Goal: Task Accomplishment & Management: Complete application form

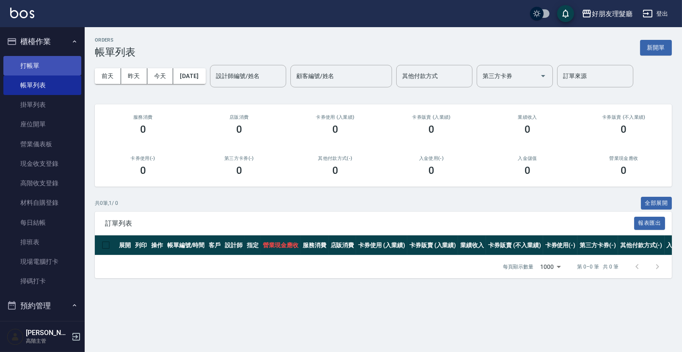
click at [28, 70] on link "打帳單" at bounding box center [42, 65] width 78 height 19
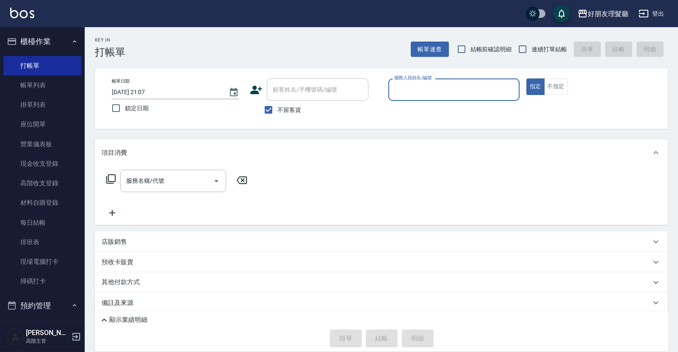
click at [475, 96] on input "服務人員姓名/編號" at bounding box center [454, 89] width 124 height 15
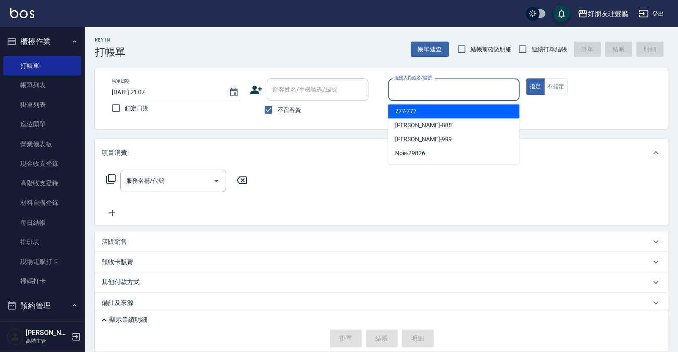
click at [468, 111] on div "777 -777" at bounding box center [453, 111] width 131 height 14
type input "777-777"
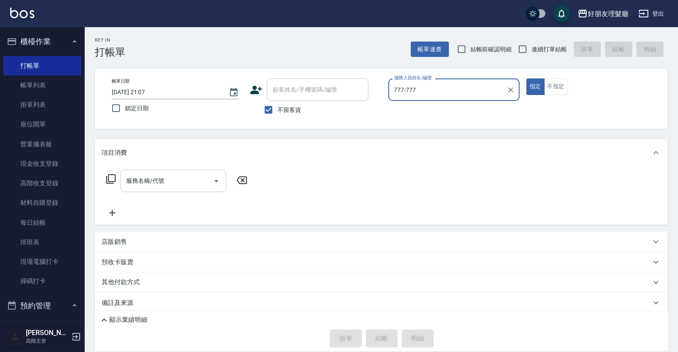
click at [151, 188] on div "服務名稱/代號" at bounding box center [173, 180] width 106 height 22
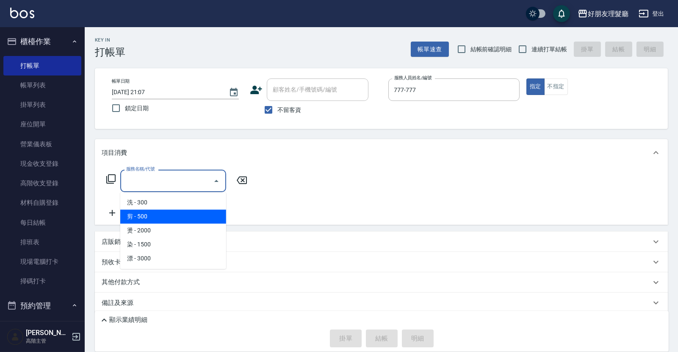
click at [150, 211] on span "剪 - 500" at bounding box center [173, 216] width 106 height 14
type input "剪(2)"
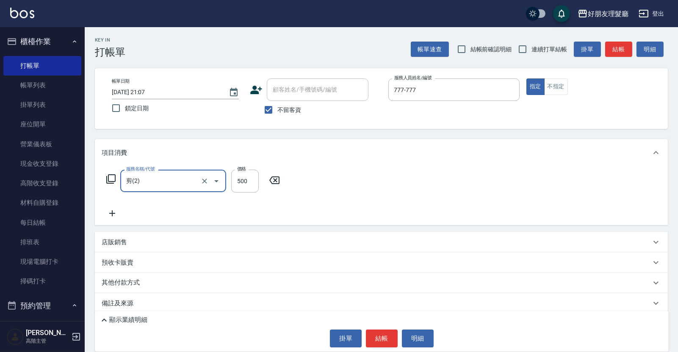
click at [119, 206] on div "服務名稱/代號 剪(2) 服務名稱/代號 價格 500 價格" at bounding box center [193, 193] width 183 height 49
click at [114, 215] on icon at bounding box center [112, 213] width 21 height 10
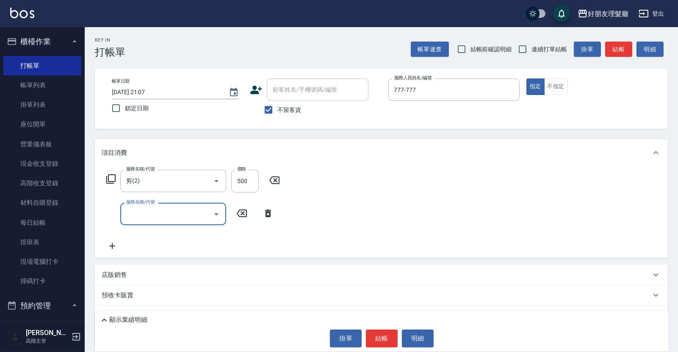
click at [209, 222] on div "服務名稱/代號" at bounding box center [173, 213] width 106 height 22
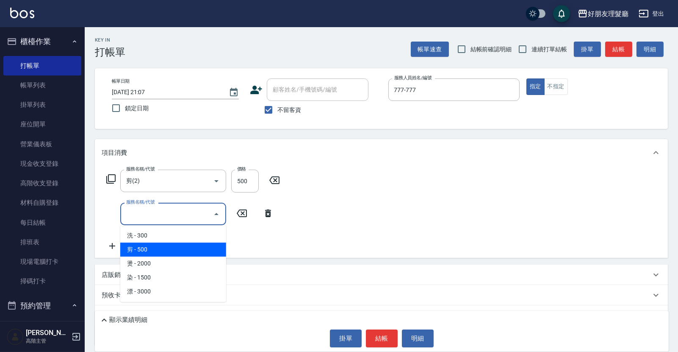
click at [186, 246] on span "剪 - 500" at bounding box center [173, 249] width 106 height 14
type input "剪(2)"
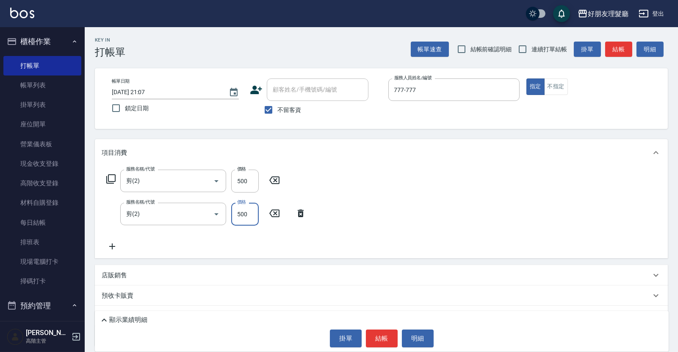
click at [246, 216] on input "500" at bounding box center [245, 213] width 28 height 23
type input "600"
click at [114, 248] on icon at bounding box center [112, 246] width 21 height 10
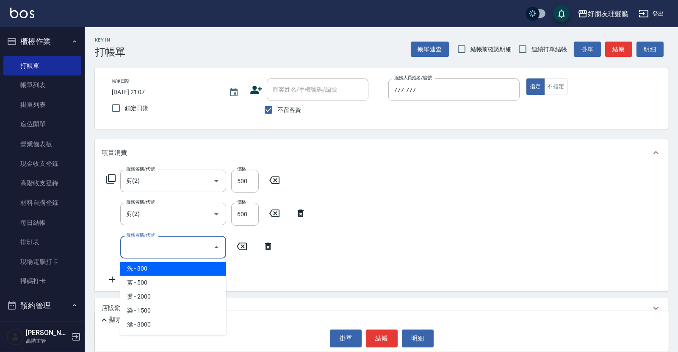
click at [158, 250] on input "服務名稱/代號" at bounding box center [167, 246] width 86 height 15
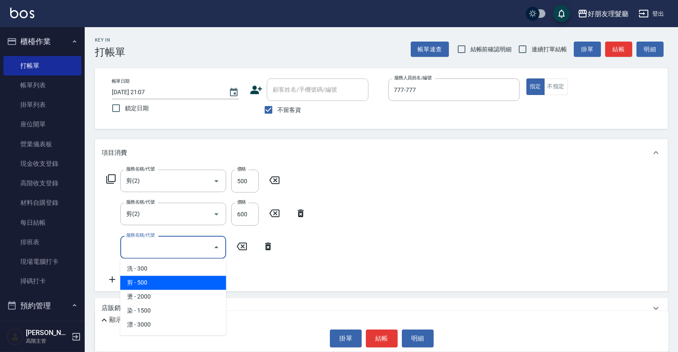
click at [155, 287] on span "剪 - 500" at bounding box center [173, 282] width 106 height 14
type input "剪(2)"
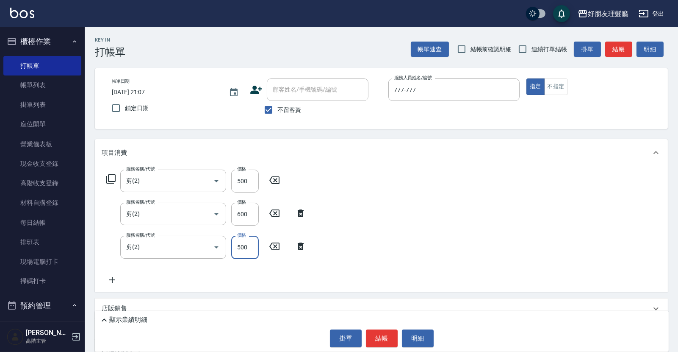
click at [240, 250] on input "500" at bounding box center [245, 246] width 28 height 23
type input "600"
click at [370, 238] on div "服務名稱/代號 剪(2) 服務名稱/代號 價格 500 價格 服務名稱/代號 剪(2) 服務名稱/代號 價格 600 價格 服務名稱/代號 剪(2) 服務名稱…" at bounding box center [381, 228] width 573 height 125
click at [112, 279] on icon at bounding box center [112, 280] width 6 height 6
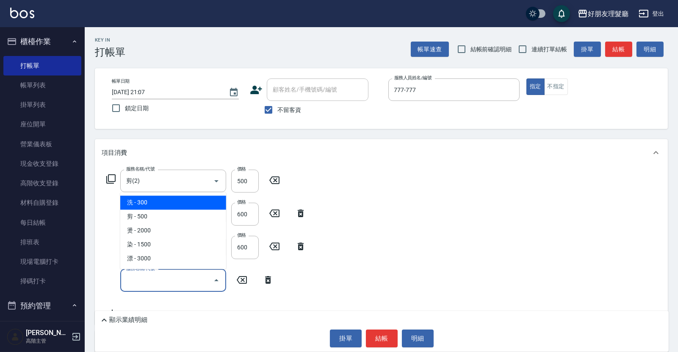
click at [160, 284] on input "服務名稱/代號" at bounding box center [167, 280] width 86 height 15
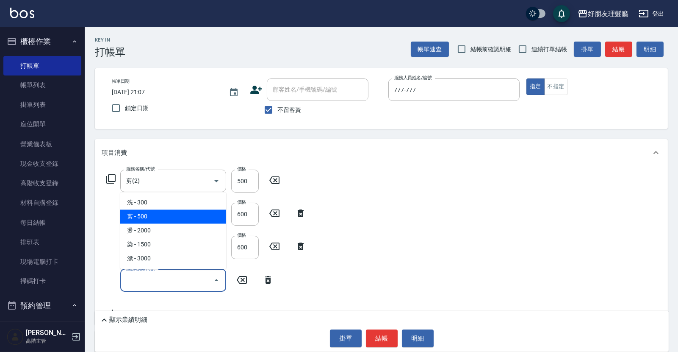
click at [161, 218] on span "剪 - 500" at bounding box center [173, 216] width 106 height 14
type input "剪(2)"
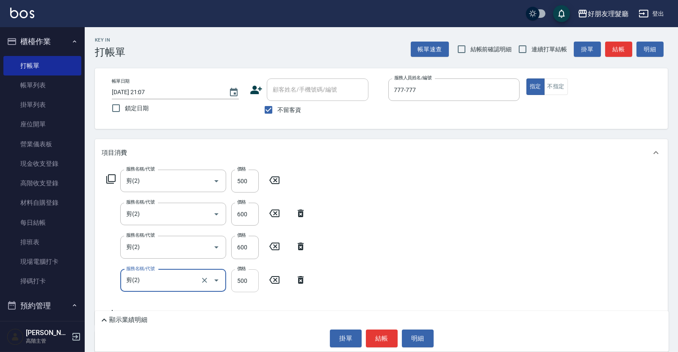
click at [242, 284] on input "500" at bounding box center [245, 280] width 28 height 23
type input "600"
click at [421, 231] on div "服務名稱/代號 剪(2) 服務名稱/代號 價格 500 價格 服務名稱/代號 剪(2) 服務名稱/代號 價格 600 價格 服務名稱/代號 剪(2) 服務名稱…" at bounding box center [381, 245] width 573 height 158
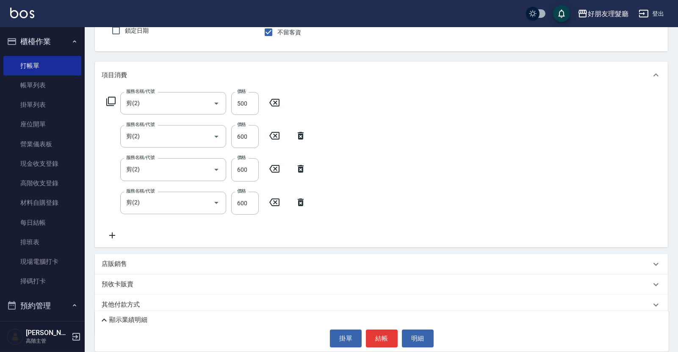
scroll to position [80, 0]
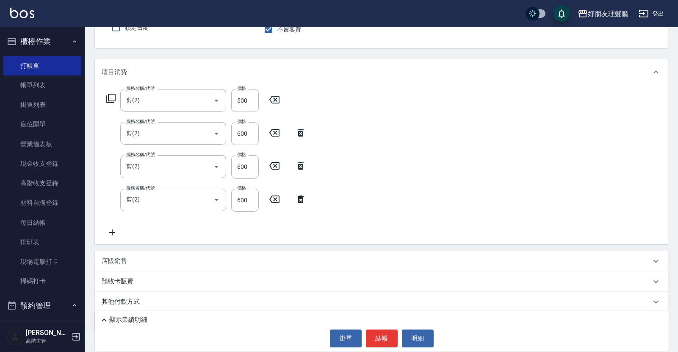
click at [110, 232] on icon at bounding box center [112, 232] width 6 height 6
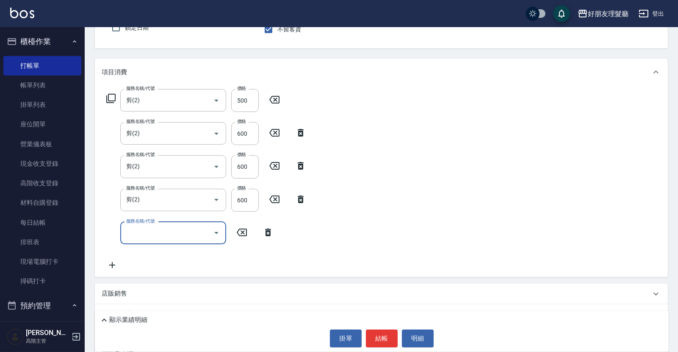
click at [216, 238] on button "Open" at bounding box center [217, 233] width 14 height 14
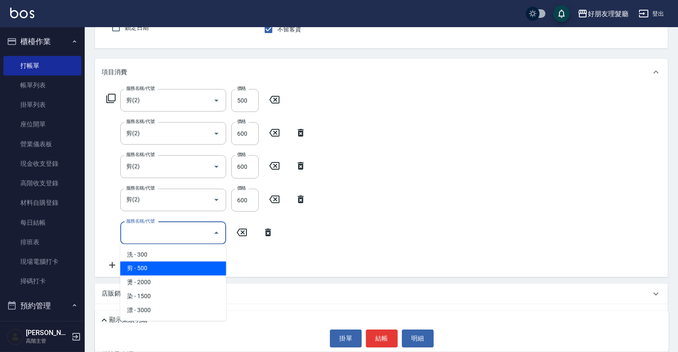
click at [198, 269] on span "剪 - 500" at bounding box center [173, 268] width 106 height 14
type input "剪(2)"
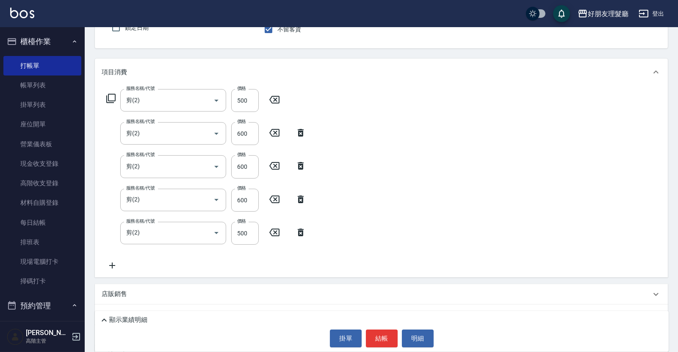
click at [116, 264] on icon at bounding box center [112, 265] width 21 height 10
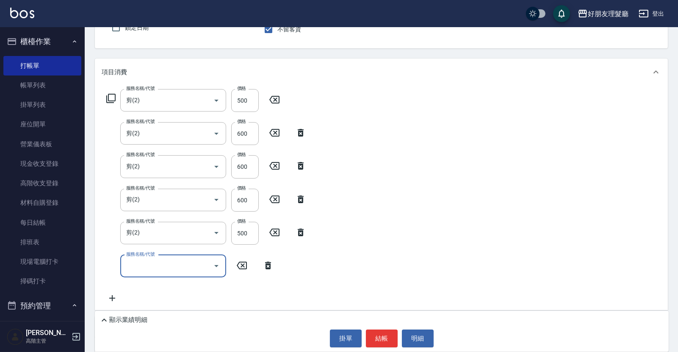
click at [160, 266] on input "服務名稱/代號" at bounding box center [167, 265] width 86 height 15
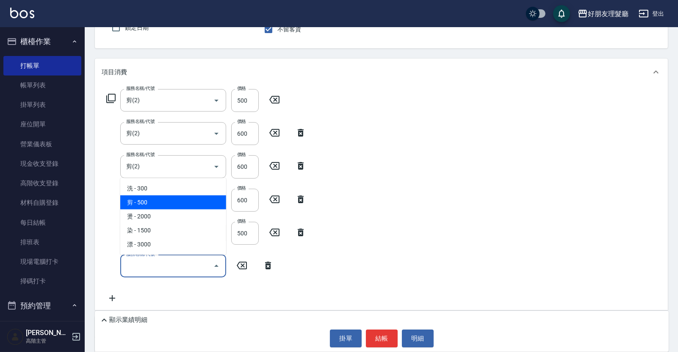
click at [162, 205] on span "剪 - 500" at bounding box center [173, 202] width 106 height 14
type input "剪(2)"
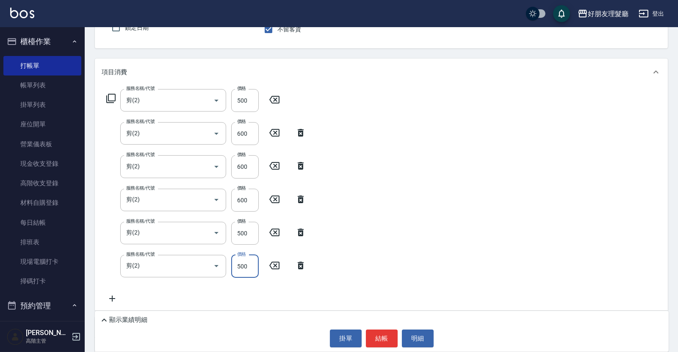
click at [243, 266] on input "500" at bounding box center [245, 266] width 28 height 23
type input "600"
click at [431, 233] on div "服務名稱/代號 剪(2) 服務名稱/代號 價格 500 價格 服務名稱/代號 剪(2) 服務名稱/代號 價格 600 價格 服務名稱/代號 剪(2) 服務名稱…" at bounding box center [381, 198] width 573 height 224
click at [302, 234] on icon at bounding box center [301, 232] width 6 height 8
type input "600"
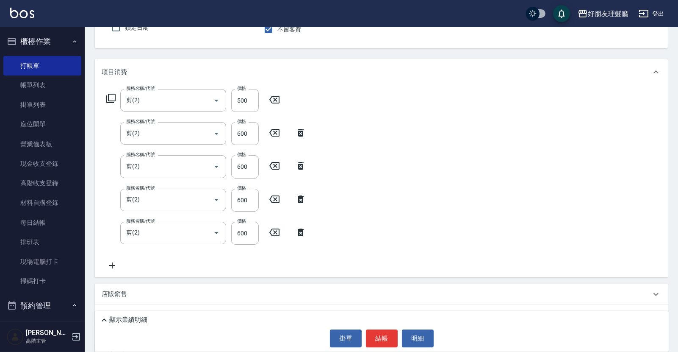
click at [113, 263] on icon at bounding box center [112, 265] width 21 height 10
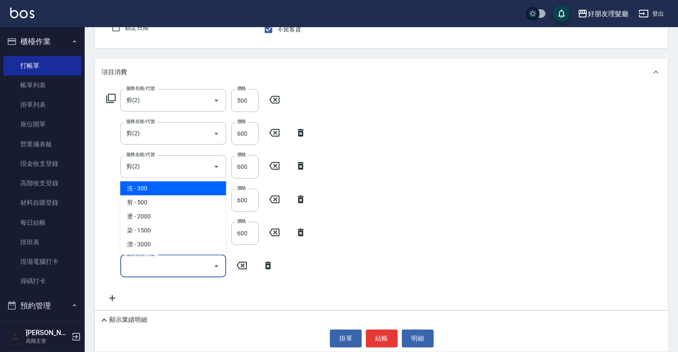
click at [169, 261] on input "服務名稱/代號" at bounding box center [167, 265] width 86 height 15
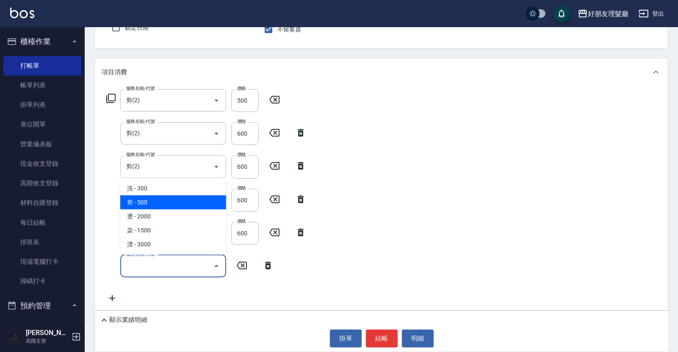
click at [169, 202] on span "剪 - 500" at bounding box center [173, 202] width 106 height 14
type input "剪(2)"
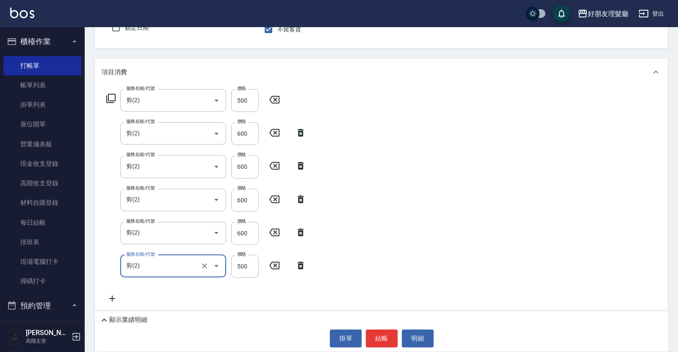
click at [323, 233] on div "服務名稱/代號 剪(2) 服務名稱/代號 價格 500 價格 服務名稱/代號 剪(2) 服務名稱/代號 價格 600 價格 服務名稱/代號 剪(2) 服務名稱…" at bounding box center [381, 198] width 573 height 224
click at [113, 296] on icon at bounding box center [112, 298] width 21 height 10
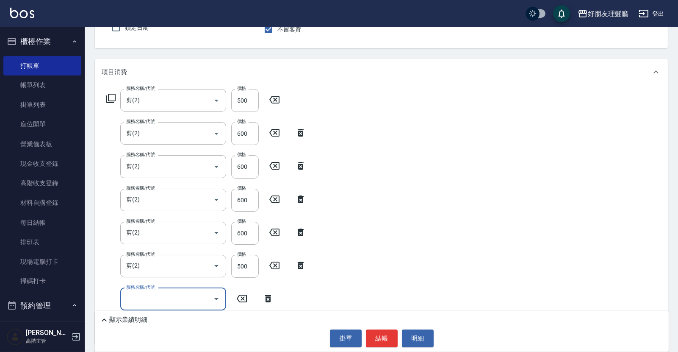
click at [138, 300] on input "服務名稱/代號" at bounding box center [167, 298] width 86 height 15
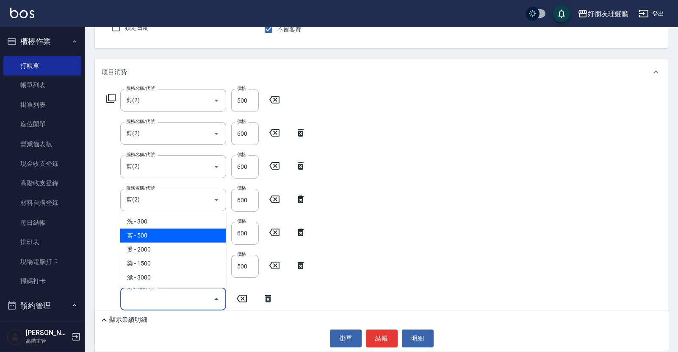
click at [156, 239] on span "剪 - 500" at bounding box center [173, 235] width 106 height 14
type input "剪(2)"
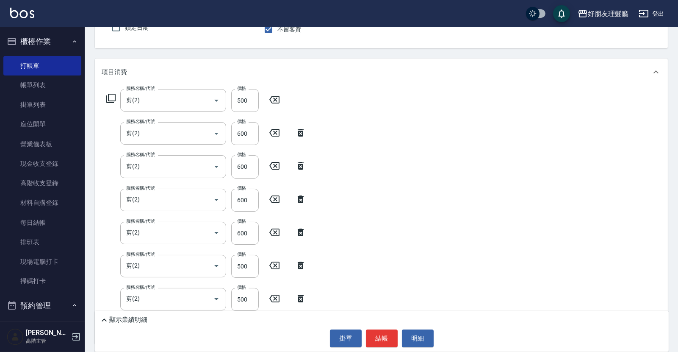
click at [420, 249] on div "服務名稱/代號 剪(2) 服務名稱/代號 價格 500 價格 服務名稱/代號 剪(2) 服務名稱/代號 價格 600 價格 服務名稱/代號 剪(2) 服務名稱…" at bounding box center [381, 215] width 573 height 258
click at [242, 301] on input "500" at bounding box center [245, 299] width 28 height 23
type input "600"
click at [381, 235] on div "服務名稱/代號 剪(2) 服務名稱/代號 價格 500 價格 服務名稱/代號 剪(2) 服務名稱/代號 價格 600 價格 服務名稱/代號 剪(2) 服務名稱…" at bounding box center [381, 215] width 573 height 258
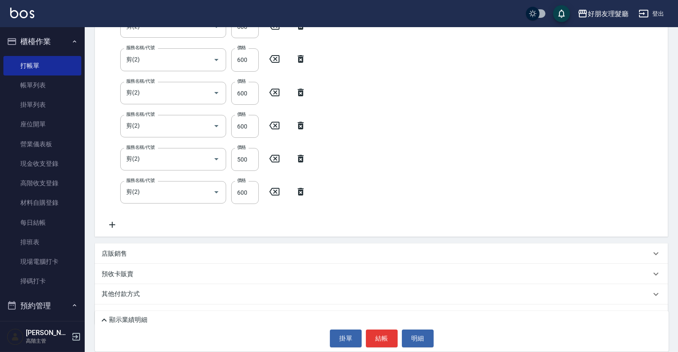
scroll to position [206, 0]
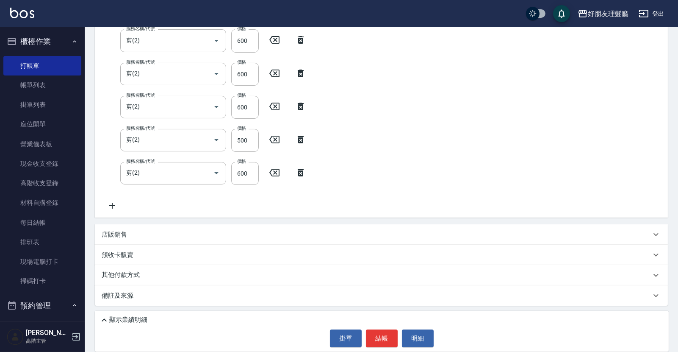
click at [118, 205] on icon at bounding box center [112, 205] width 21 height 10
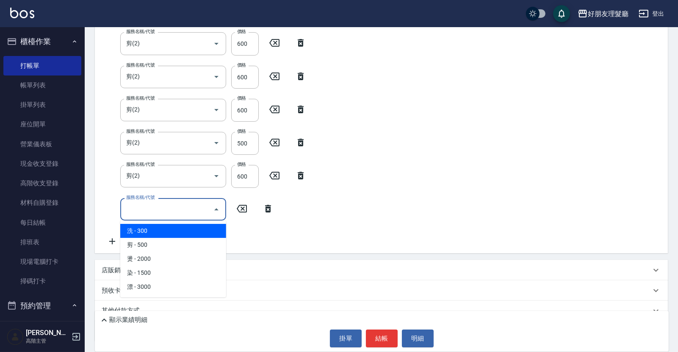
click at [167, 209] on input "服務名稱/代號" at bounding box center [167, 209] width 86 height 15
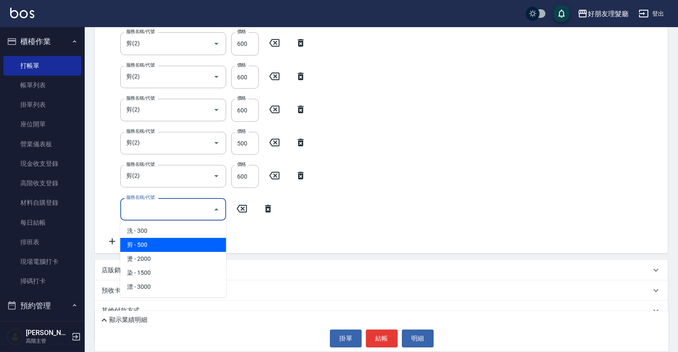
click at [156, 245] on span "剪 - 500" at bounding box center [173, 245] width 106 height 14
type input "剪(2)"
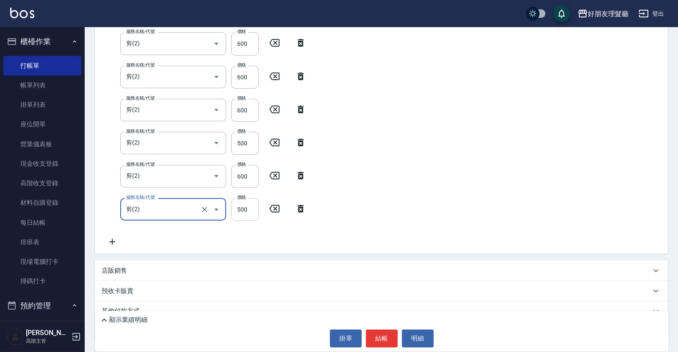
click at [239, 206] on input "500" at bounding box center [245, 209] width 28 height 23
type input "600"
click at [544, 211] on div "服務名稱/代號 剪(2) 服務名稱/代號 價格 500 價格 服務名稱/代號 剪(2) 服務名稱/代號 價格 600 價格 服務名稱/代號 剪(2) 服務名稱…" at bounding box center [381, 108] width 573 height 291
click at [115, 240] on icon at bounding box center [112, 241] width 21 height 10
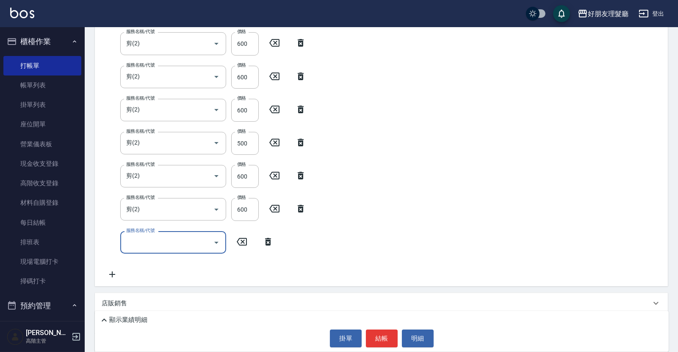
click at [189, 246] on input "服務名稱/代號" at bounding box center [167, 242] width 86 height 15
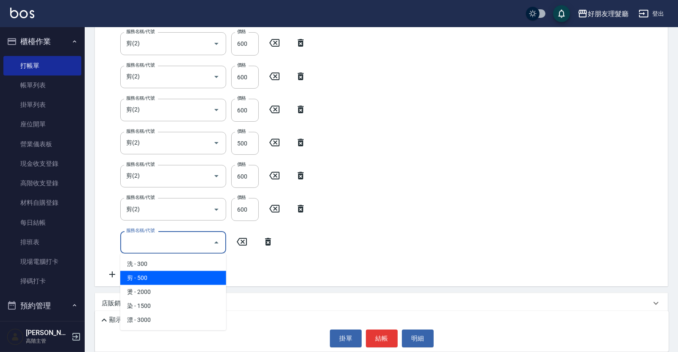
click at [186, 274] on span "剪 - 500" at bounding box center [173, 278] width 106 height 14
type input "剪(2)"
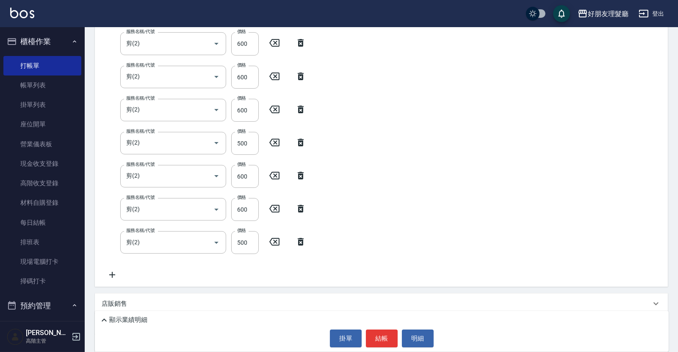
click at [114, 275] on icon at bounding box center [112, 274] width 21 height 10
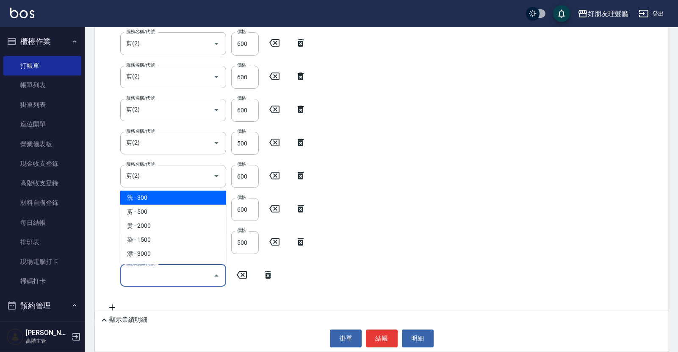
click at [149, 276] on input "服務名稱/代號" at bounding box center [167, 275] width 86 height 15
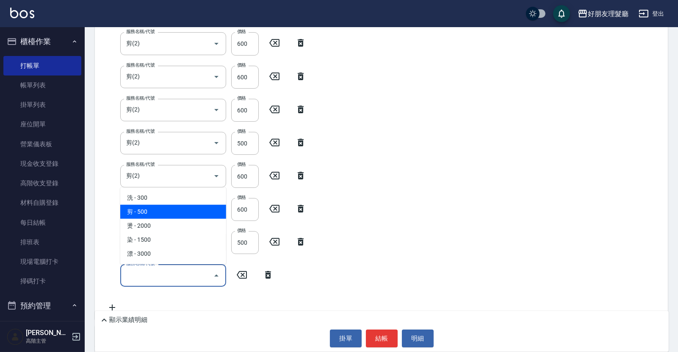
click at [165, 215] on span "剪 - 500" at bounding box center [173, 212] width 106 height 14
type input "剪(2)"
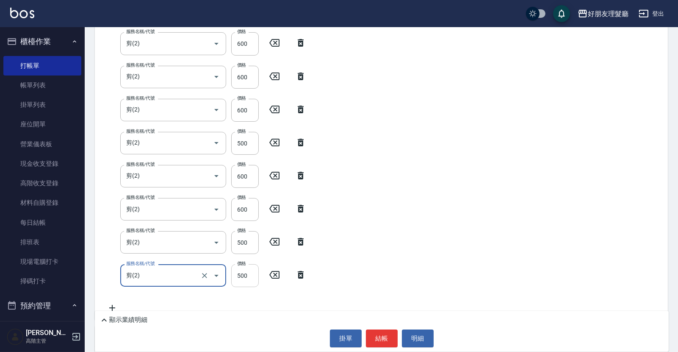
click at [242, 277] on input "500" at bounding box center [245, 275] width 28 height 23
type input "800"
click at [428, 255] on div "服務名稱/代號 剪(2) 服務名稱/代號 價格 500 價格 服務名稱/代號 剪(2) 服務名稱/代號 價格 600 價格 服務名稱/代號 剪(2) 服務名稱…" at bounding box center [381, 141] width 573 height 357
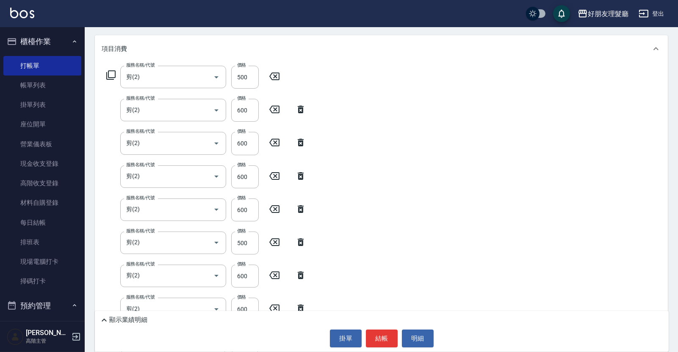
scroll to position [0, 0]
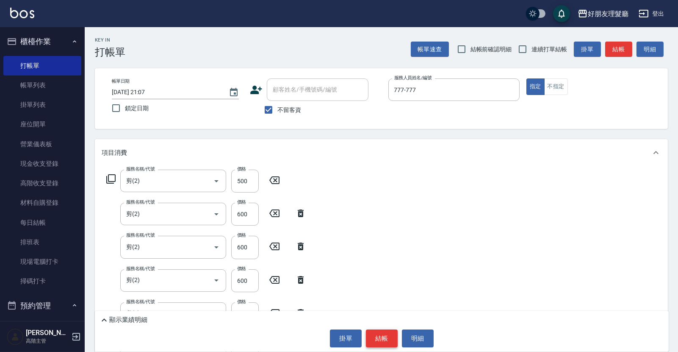
click at [391, 330] on button "結帳" at bounding box center [382, 338] width 32 height 18
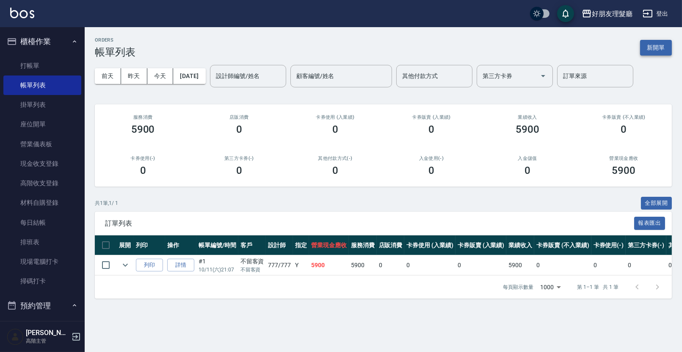
click at [659, 47] on button "新開單" at bounding box center [656, 48] width 32 height 16
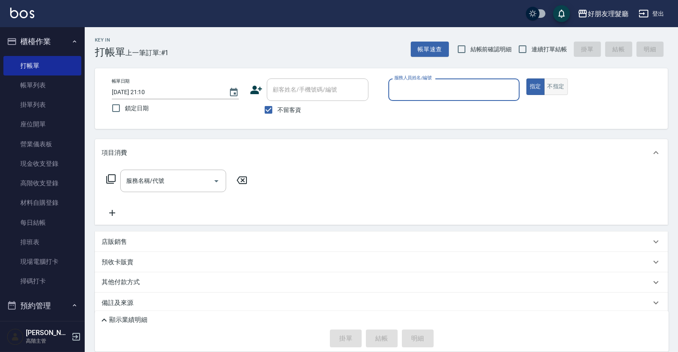
click at [562, 83] on button "不指定" at bounding box center [556, 86] width 24 height 17
click at [446, 82] on div "服務人員姓名/編號" at bounding box center [453, 89] width 131 height 22
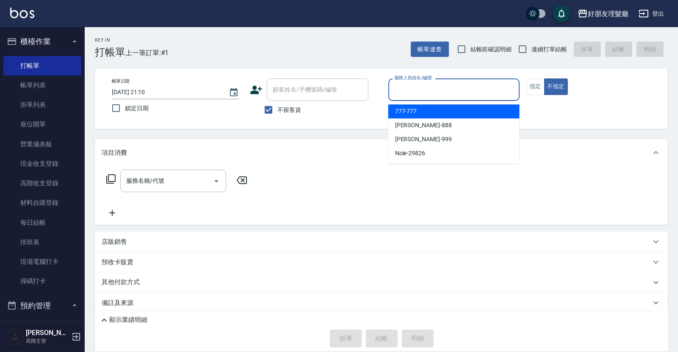
click at [438, 116] on div "777 -777" at bounding box center [453, 111] width 131 height 14
type input "777-777"
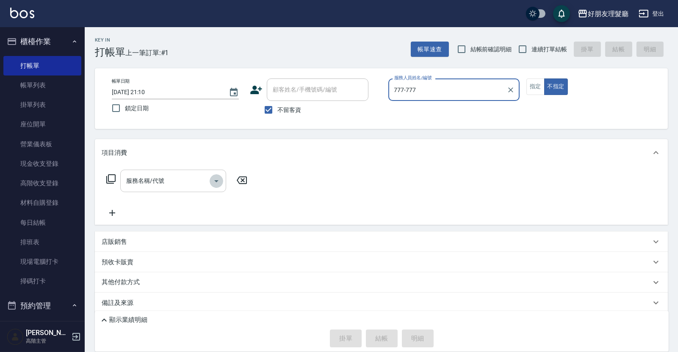
click at [219, 177] on icon "Open" at bounding box center [216, 181] width 10 height 10
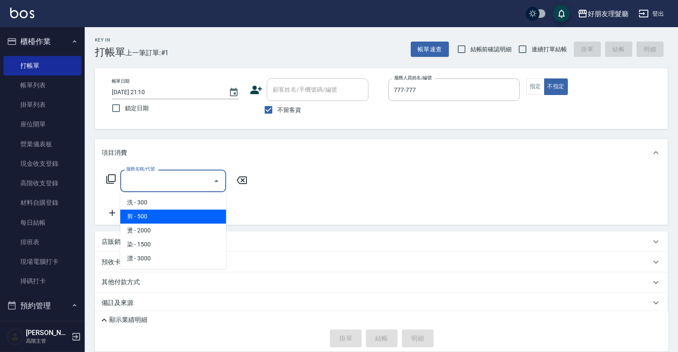
click at [183, 217] on span "剪 - 500" at bounding box center [173, 216] width 106 height 14
type input "剪(2)"
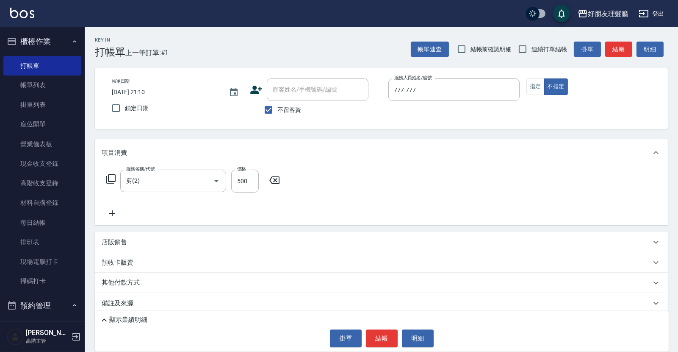
click at [116, 213] on icon at bounding box center [112, 213] width 21 height 10
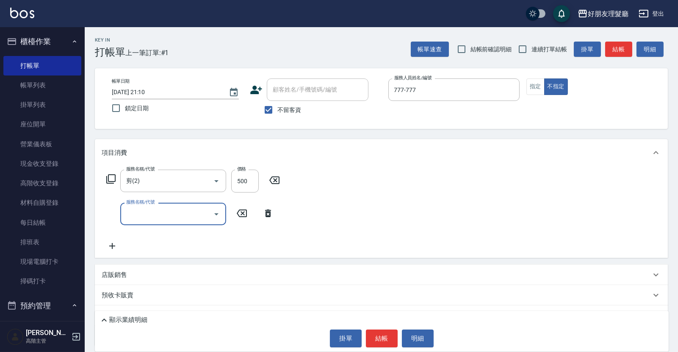
click at [194, 215] on input "服務名稱/代號" at bounding box center [167, 213] width 86 height 15
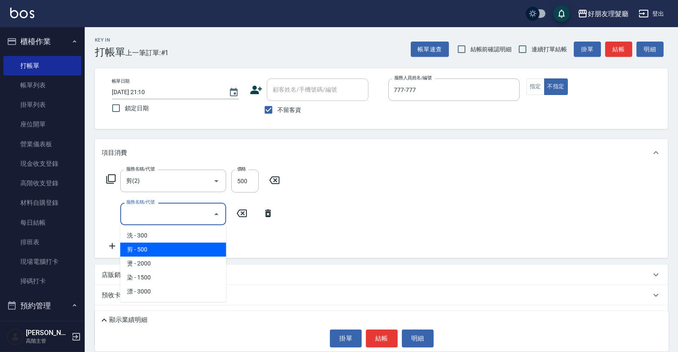
click at [191, 245] on span "剪 - 500" at bounding box center [173, 249] width 106 height 14
type input "剪(2)"
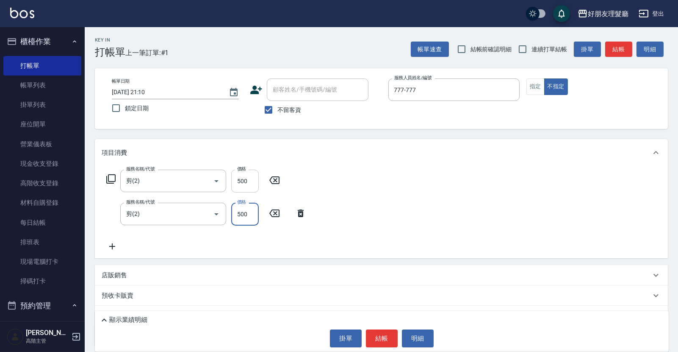
click at [245, 179] on input "500" at bounding box center [245, 180] width 28 height 23
type input "600"
click at [243, 188] on input "500" at bounding box center [245, 180] width 28 height 23
type input "600"
click at [362, 179] on div "服務名稱/代號 剪(2) 服務名稱/代號 價格 600 價格 服務名稱/代號 剪(2) 服務名稱/代號 價格 600 價格" at bounding box center [381, 212] width 573 height 92
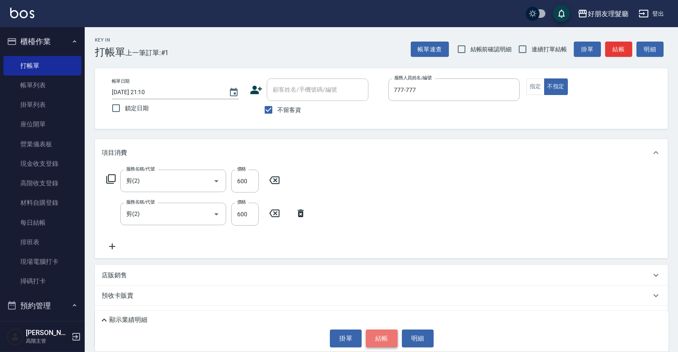
click at [381, 340] on button "結帳" at bounding box center [382, 338] width 32 height 18
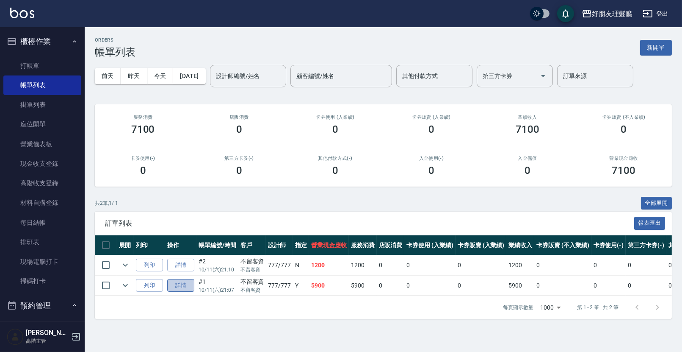
click at [183, 283] on link "詳情" at bounding box center [180, 285] width 27 height 13
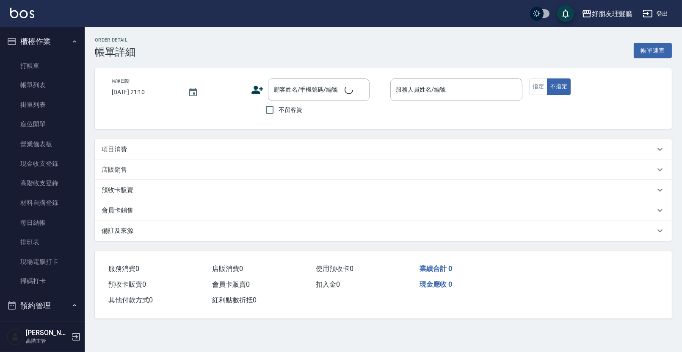
type input "[DATE] 21:07"
checkbox input "true"
type input "777-777"
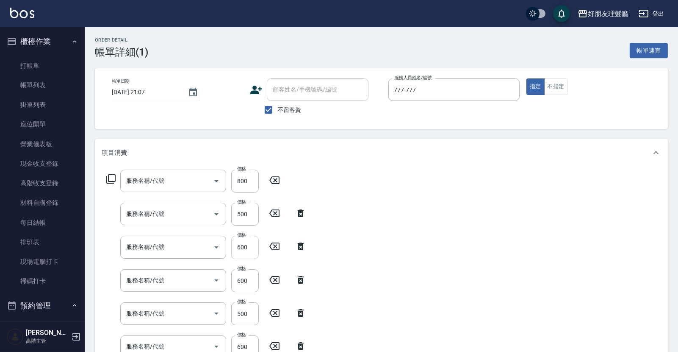
type input "剪(2)"
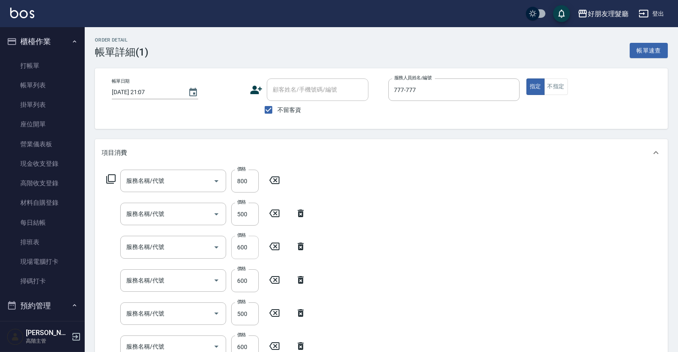
type input "剪(2)"
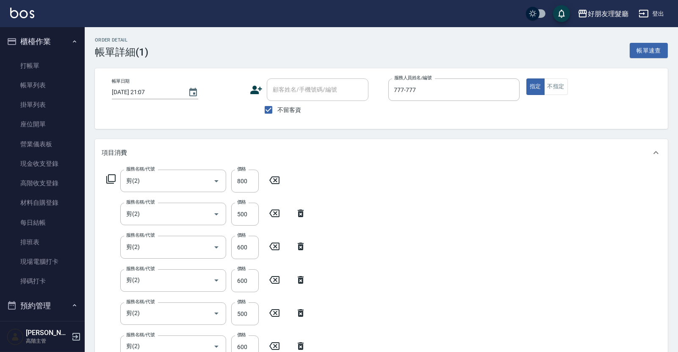
click at [301, 249] on icon at bounding box center [301, 246] width 6 height 8
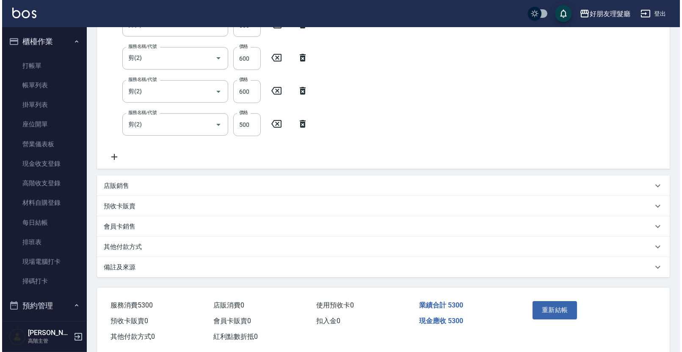
scroll to position [336, 0]
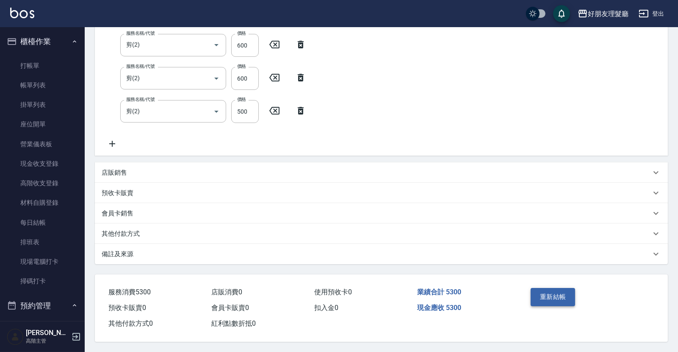
click at [554, 296] on button "重新結帳" at bounding box center [553, 297] width 45 height 18
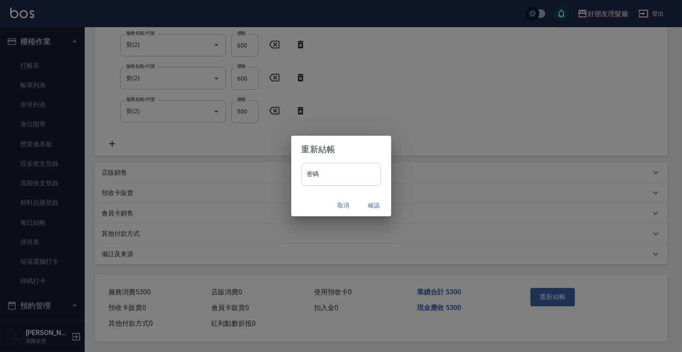
click at [318, 169] on input "密碼" at bounding box center [342, 174] width 80 height 23
type input "****"
click at [369, 203] on button "確認" at bounding box center [374, 205] width 27 height 16
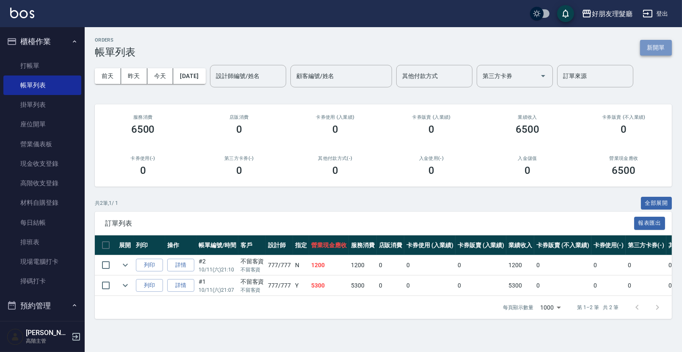
click at [663, 53] on button "新開單" at bounding box center [656, 48] width 32 height 16
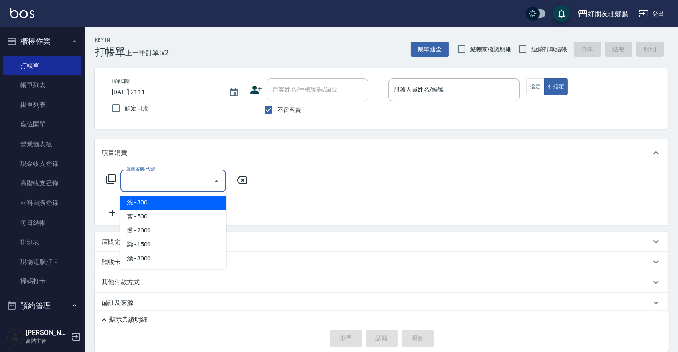
click at [177, 178] on input "服務名稱/代號" at bounding box center [167, 180] width 86 height 15
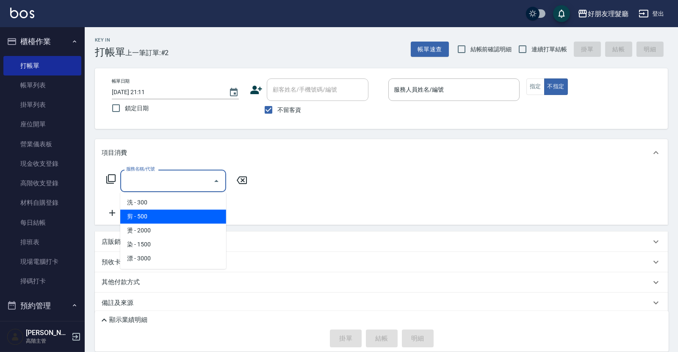
click at [165, 212] on span "剪 - 500" at bounding box center [173, 216] width 106 height 14
type input "剪(2)"
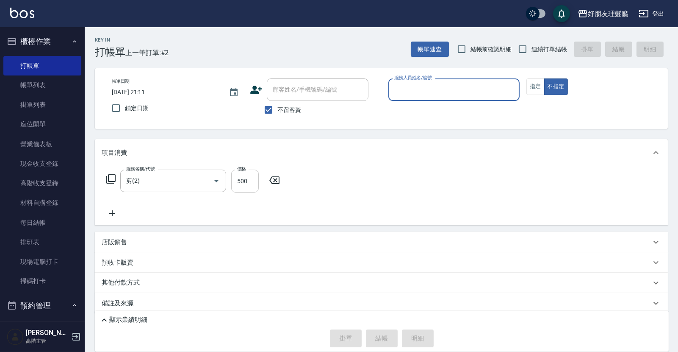
click at [239, 178] on input "500" at bounding box center [245, 180] width 28 height 23
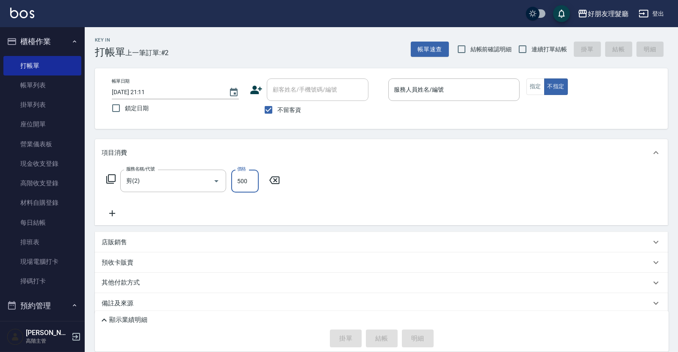
type input "600"
click at [368, 179] on div "服務名稱/代號 剪(2) 服務名稱/代號 價格 600 價格" at bounding box center [381, 195] width 573 height 59
click at [460, 94] on input "服務人員姓名/編號" at bounding box center [454, 89] width 124 height 15
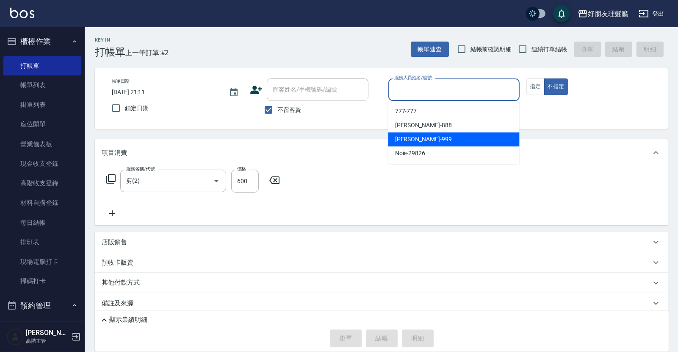
click at [434, 134] on div "阿賢 -999" at bounding box center [453, 139] width 131 height 14
type input "阿賢-999"
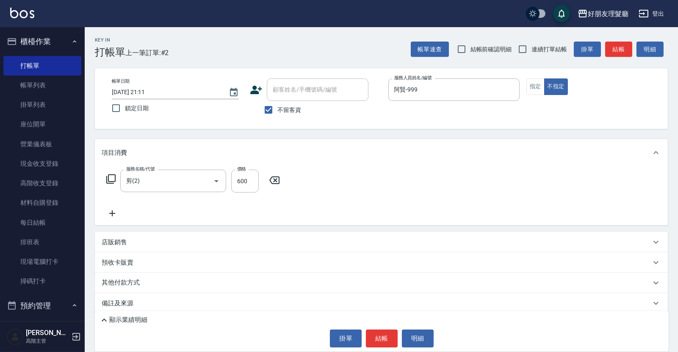
click at [428, 156] on div "項目消費" at bounding box center [376, 152] width 549 height 9
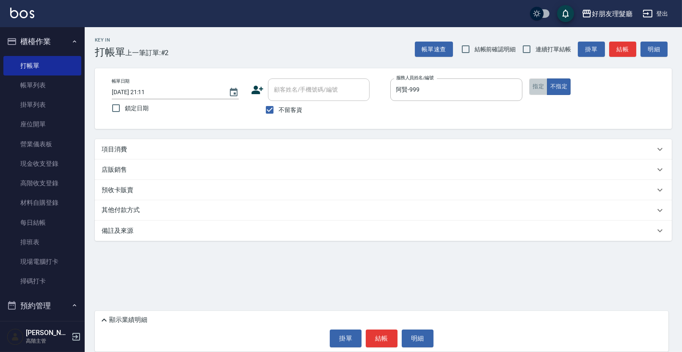
click at [538, 88] on button "指定" at bounding box center [538, 86] width 18 height 17
click at [126, 151] on p "項目消費" at bounding box center [114, 149] width 25 height 9
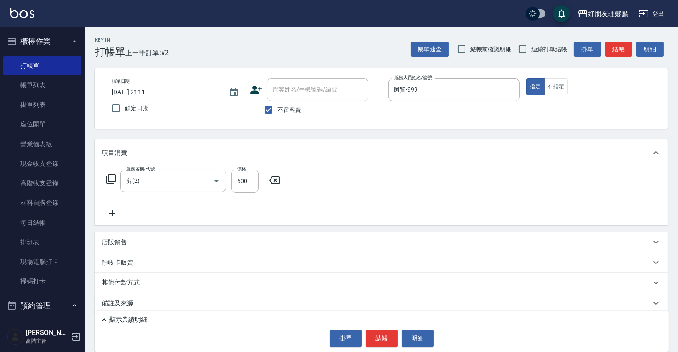
click at [111, 213] on icon at bounding box center [112, 213] width 21 height 10
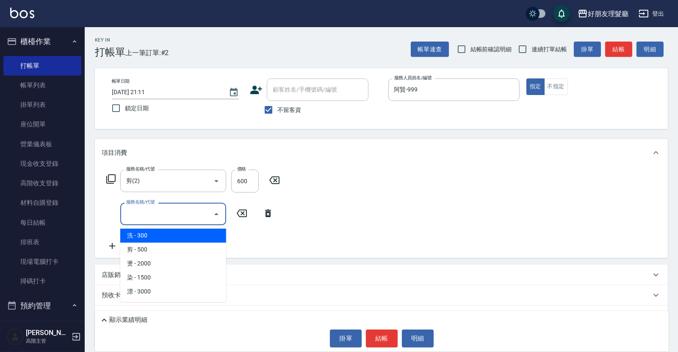
click at [152, 218] on input "服務名稱/代號" at bounding box center [167, 213] width 86 height 15
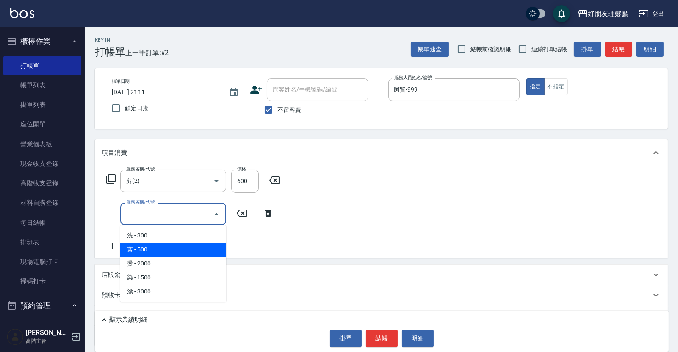
click at [155, 244] on span "剪 - 500" at bounding box center [173, 249] width 106 height 14
type input "剪(2)"
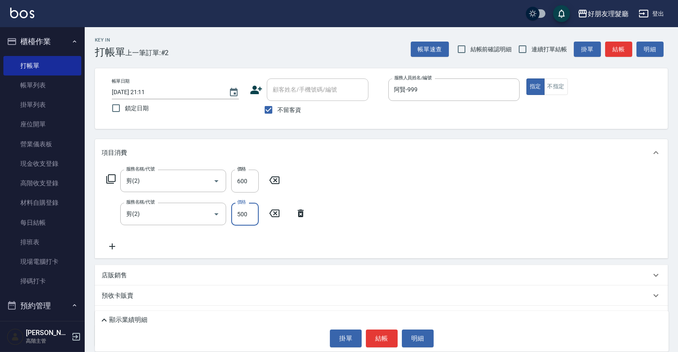
click at [241, 214] on input "500" at bounding box center [245, 213] width 28 height 23
type input "600"
click at [445, 191] on div "服務名稱/代號 剪(2) 服務名稱/代號 價格 600 價格 服務名稱/代號 剪(2) 服務名稱/代號 價格 600 價格" at bounding box center [381, 212] width 573 height 92
click at [162, 274] on div "店販銷售" at bounding box center [376, 275] width 549 height 9
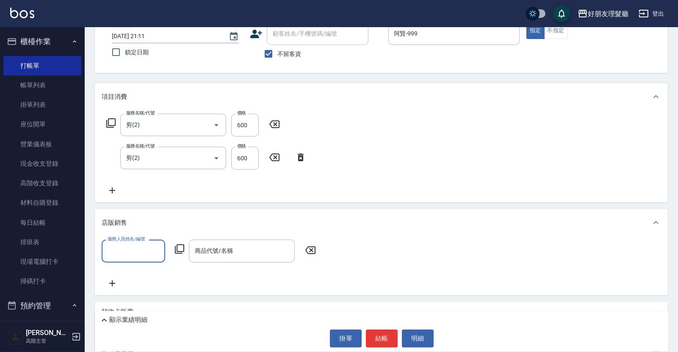
scroll to position [64, 0]
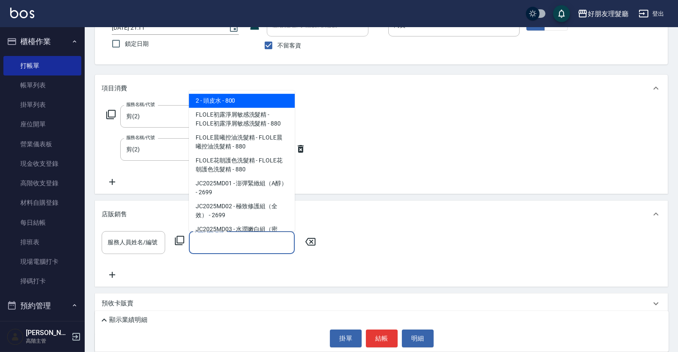
click at [257, 241] on input "商品代號/名稱" at bounding box center [242, 242] width 98 height 15
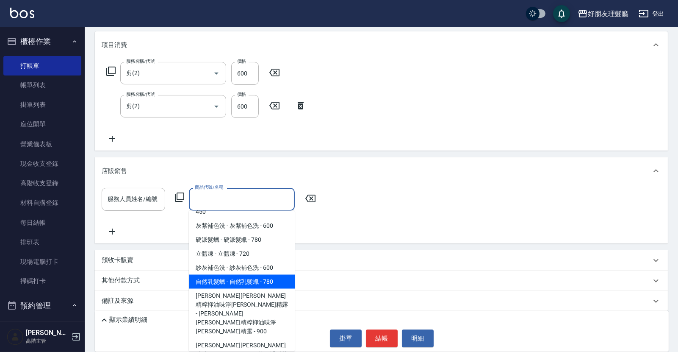
scroll to position [113, 0]
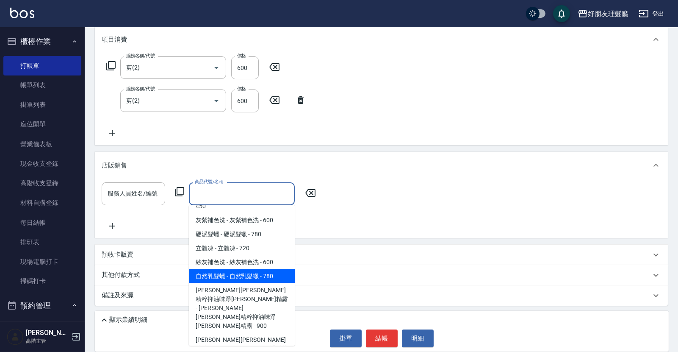
click at [244, 269] on span "自然乳髮蠟 - 自然乳髮蠟 - 780" at bounding box center [242, 276] width 106 height 14
type input "自然乳髮蠟"
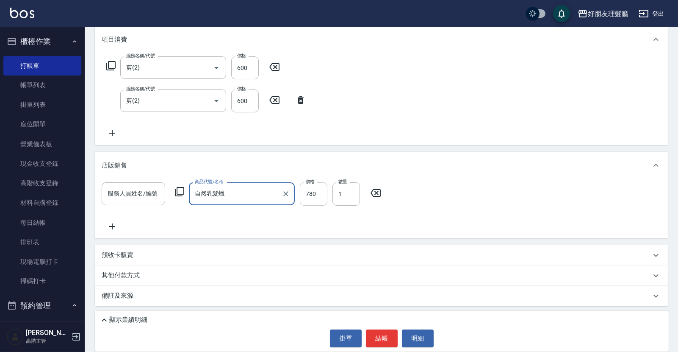
click at [312, 194] on input "780" at bounding box center [314, 193] width 28 height 23
type input "800"
click at [458, 136] on div "服務名稱/代號 剪(2) 服務名稱/代號 價格 600 價格 服務名稱/代號 剪(2) 服務名稱/代號 價格 600 價格" at bounding box center [381, 99] width 573 height 92
click at [114, 135] on icon at bounding box center [112, 133] width 21 height 10
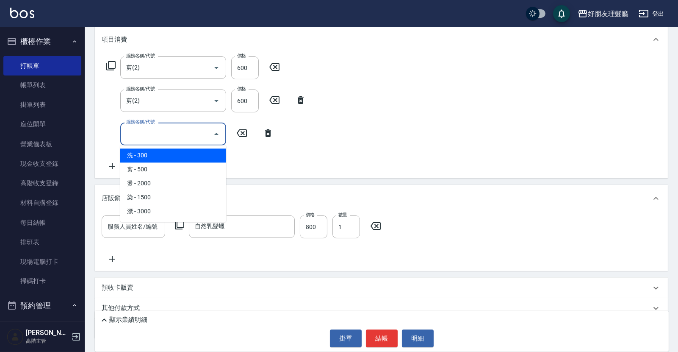
click at [163, 133] on input "服務名稱/代號" at bounding box center [167, 133] width 86 height 15
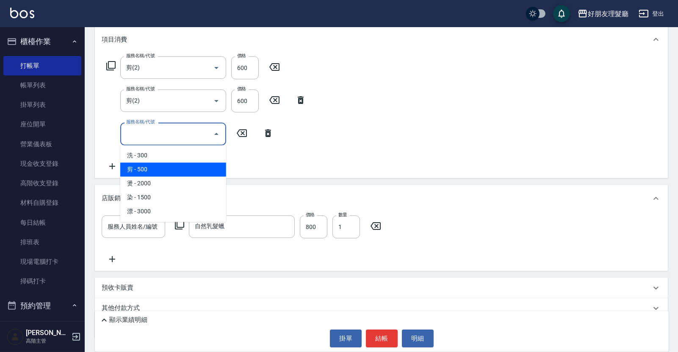
click at [159, 168] on span "剪 - 500" at bounding box center [173, 169] width 106 height 14
type input "剪(2)"
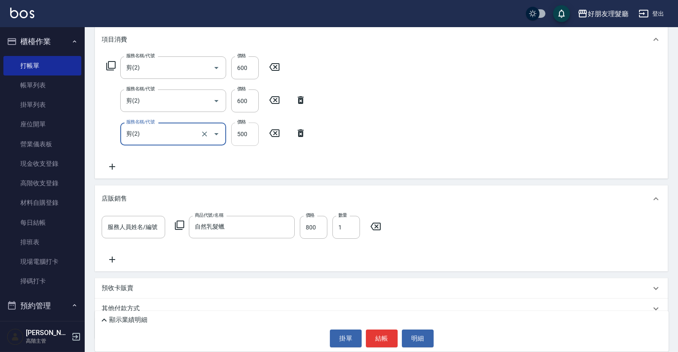
click at [246, 134] on input "500" at bounding box center [245, 133] width 28 height 23
type input "600"
click at [385, 107] on div "服務名稱/代號 剪(2) 服務名稱/代號 價格 600 價格 服務名稱/代號 剪(2) 服務名稱/代號 價格 600 價格 服務名稱/代號 剪(2) 服務名稱…" at bounding box center [381, 115] width 573 height 125
click at [114, 166] on icon at bounding box center [112, 166] width 6 height 6
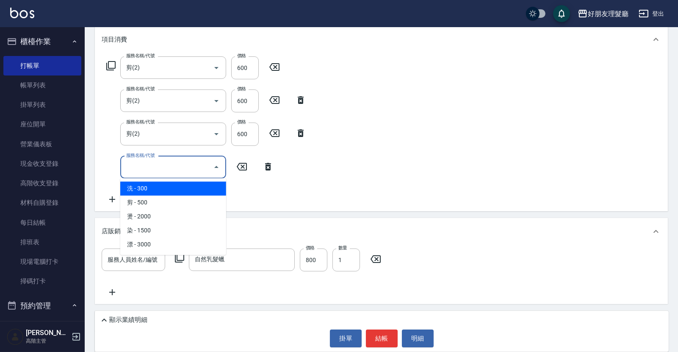
click at [157, 168] on input "服務名稱/代號" at bounding box center [167, 167] width 86 height 15
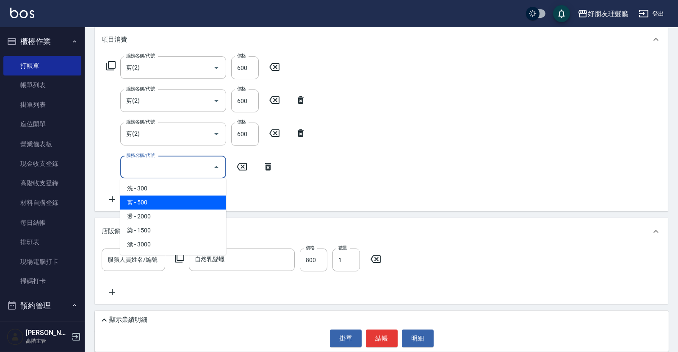
click at [159, 198] on span "剪 - 500" at bounding box center [173, 202] width 106 height 14
type input "剪(2)"
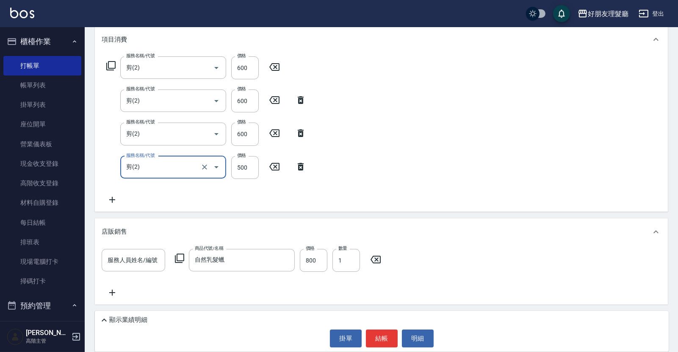
click at [407, 173] on div "服務名稱/代號 剪(2) 服務名稱/代號 價格 600 價格 服務名稱/代號 剪(2) 服務名稱/代號 價格 600 價格 服務名稱/代號 剪(2) 服務名稱…" at bounding box center [381, 132] width 573 height 158
click at [116, 199] on icon at bounding box center [112, 199] width 21 height 10
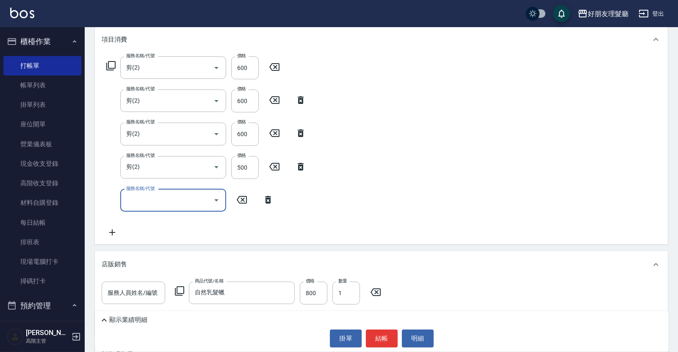
click at [140, 200] on input "服務名稱/代號" at bounding box center [167, 200] width 86 height 15
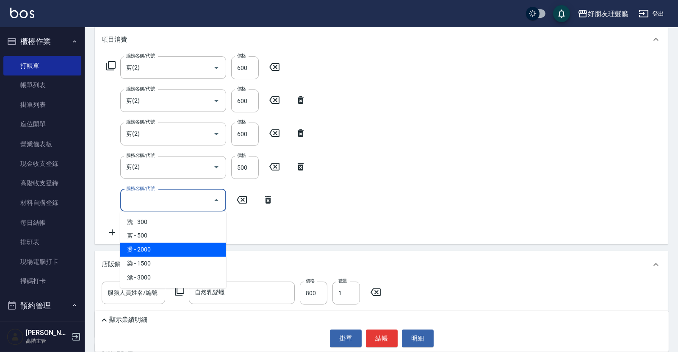
click at [155, 247] on span "燙 - 2000" at bounding box center [173, 250] width 106 height 14
type input "燙(3)"
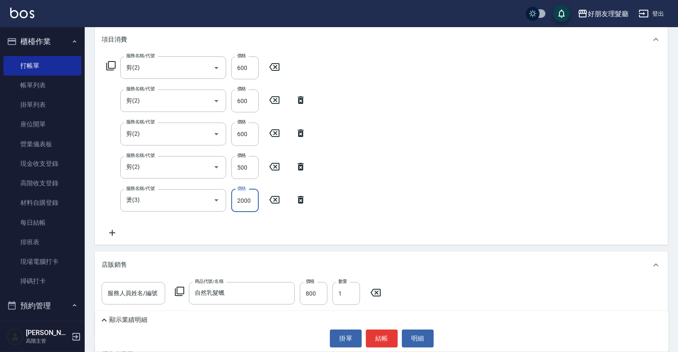
click at [241, 200] on input "2000" at bounding box center [245, 200] width 28 height 23
click at [249, 203] on input "35000" at bounding box center [245, 200] width 28 height 23
click at [250, 201] on input "35000" at bounding box center [245, 200] width 28 height 23
type input "3500"
click at [387, 180] on div "服務名稱/代號 剪(2) 服務名稱/代號 價格 600 價格 服務名稱/代號 剪(2) 服務名稱/代號 價格 600 價格 服務名稱/代號 剪(2) 服務名稱…" at bounding box center [381, 148] width 573 height 191
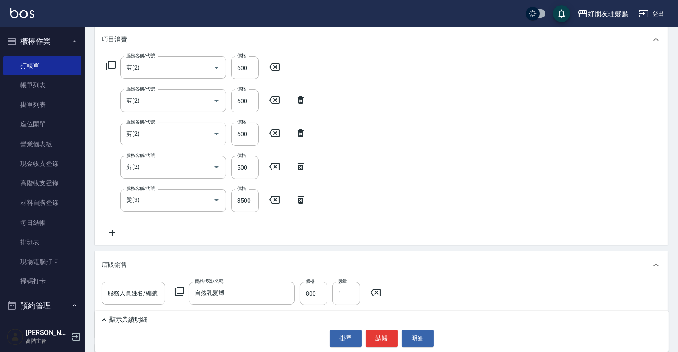
click at [114, 233] on icon at bounding box center [112, 232] width 21 height 10
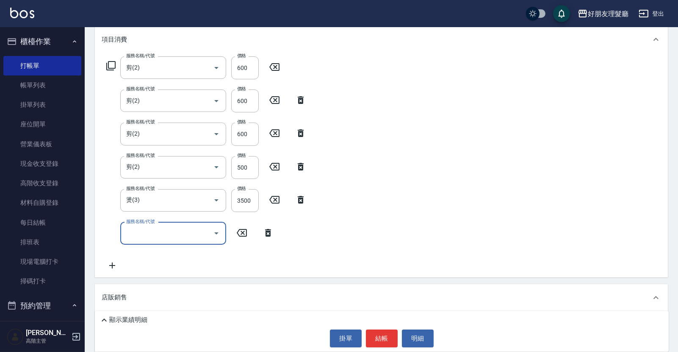
click at [169, 230] on input "服務名稱/代號" at bounding box center [167, 233] width 86 height 15
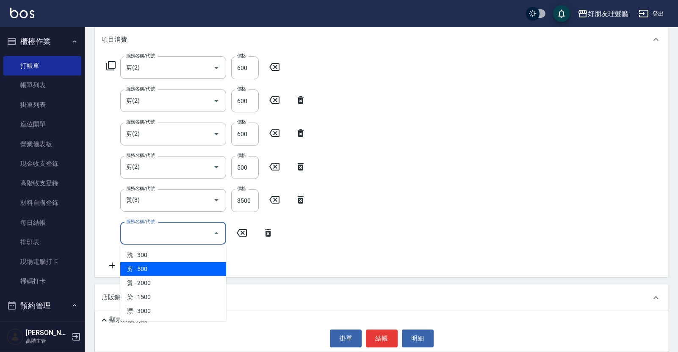
click at [162, 263] on span "剪 - 500" at bounding box center [173, 269] width 106 height 14
type input "剪(2)"
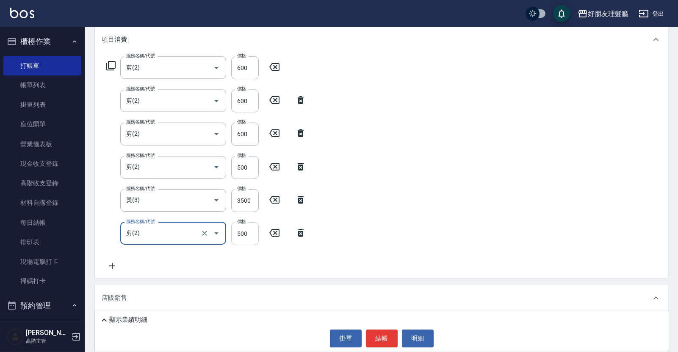
click at [246, 236] on input "500" at bounding box center [245, 233] width 28 height 23
type input "600"
click at [481, 165] on div "服務名稱/代號 剪(2) 服務名稱/代號 價格 600 價格 服務名稱/代號 剪(2) 服務名稱/代號 價格 600 價格 服務名稱/代號 剪(2) 服務名稱…" at bounding box center [381, 165] width 573 height 224
click at [382, 340] on button "結帳" at bounding box center [382, 338] width 32 height 18
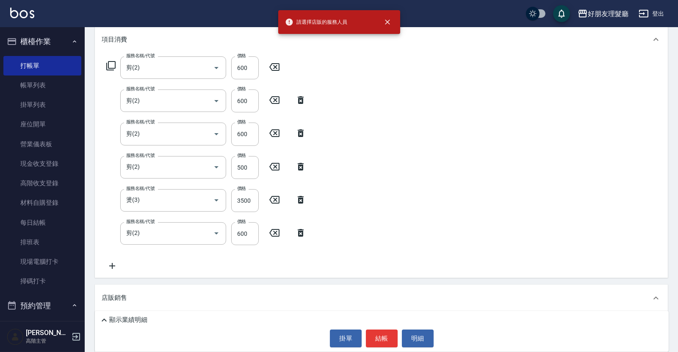
click at [408, 197] on div "服務名稱/代號 剪(2) 服務名稱/代號 價格 600 價格 服務名稱/代號 剪(2) 服務名稱/代號 價格 600 價格 服務名稱/代號 剪(2) 服務名稱…" at bounding box center [381, 165] width 573 height 224
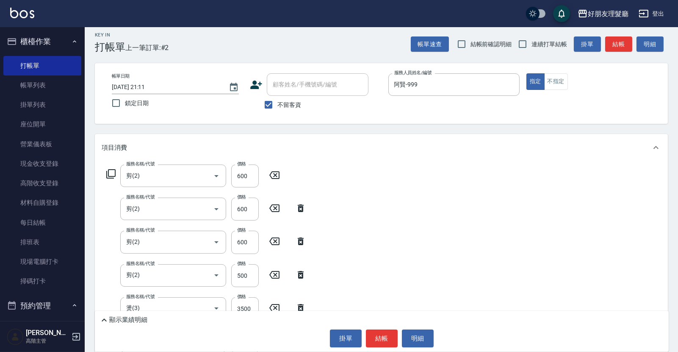
scroll to position [0, 0]
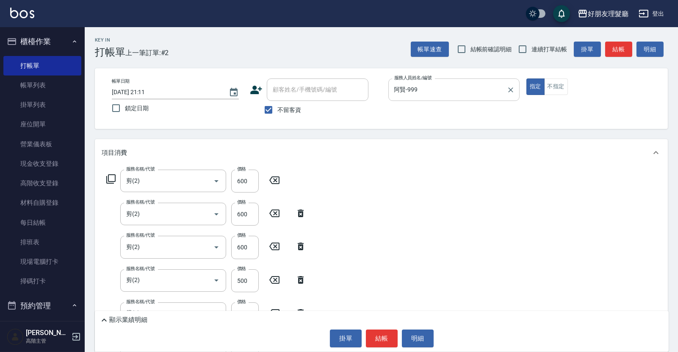
click at [437, 97] on div "阿賢-999 服務人員姓名/編號" at bounding box center [453, 89] width 131 height 22
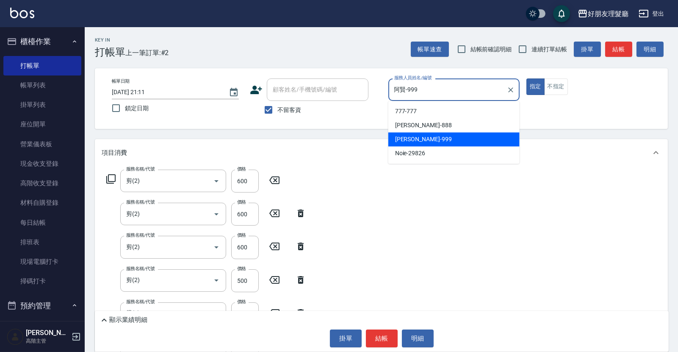
click at [431, 140] on div "阿賢 -999" at bounding box center [453, 139] width 131 height 14
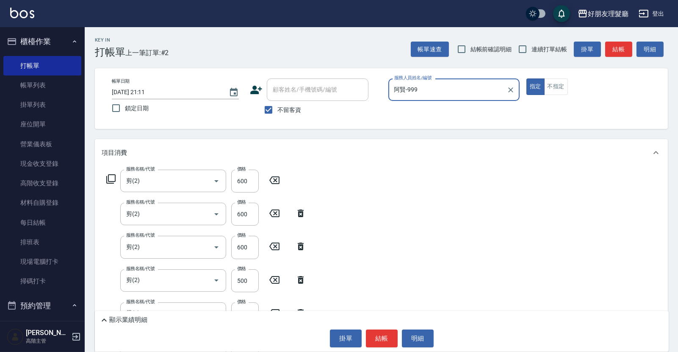
click at [417, 263] on div "服務名稱/代號 剪(2) 服務名稱/代號 價格 600 價格 服務名稱/代號 剪(2) 服務名稱/代號 價格 600 價格 服務名稱/代號 剪(2) 服務名稱…" at bounding box center [381, 278] width 573 height 224
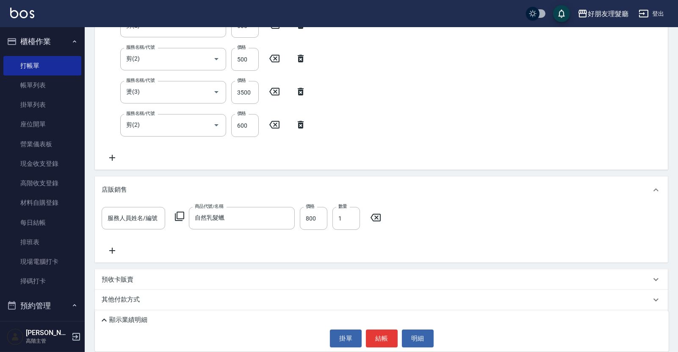
scroll to position [246, 0]
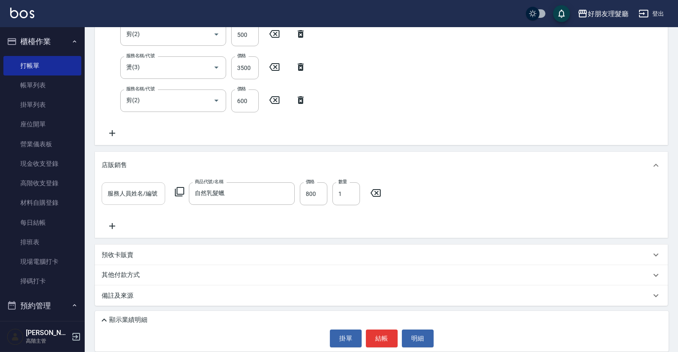
click at [142, 198] on input "服務人員姓名/編號" at bounding box center [133, 193] width 56 height 15
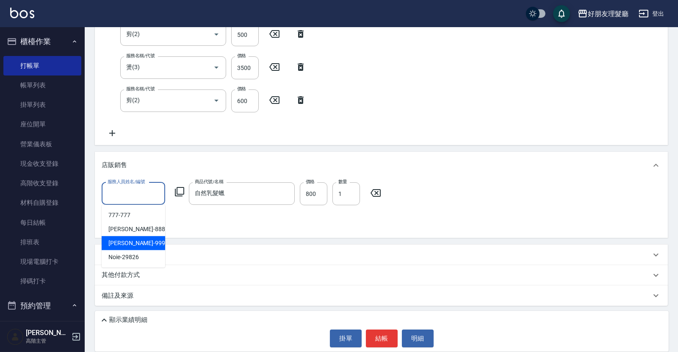
click at [127, 240] on span "阿賢 -999" at bounding box center [136, 242] width 57 height 9
type input "阿賢-999"
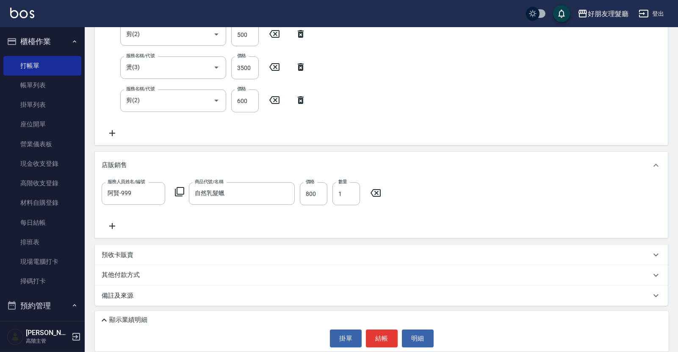
click at [505, 166] on div "店販銷售" at bounding box center [376, 165] width 549 height 9
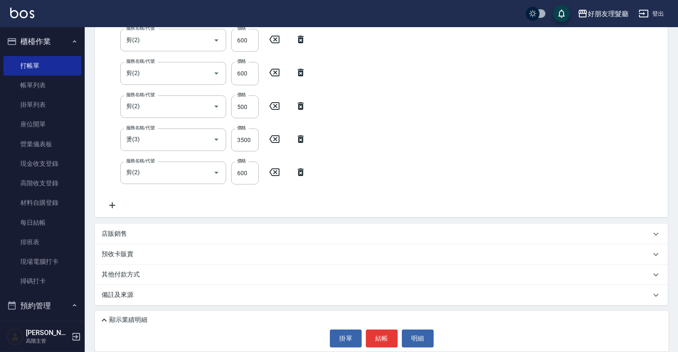
scroll to position [173, 0]
click at [140, 234] on div "店販銷售" at bounding box center [376, 234] width 549 height 9
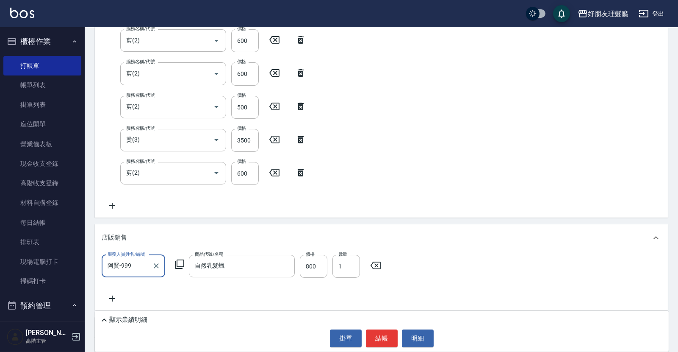
scroll to position [0, 0]
click at [380, 340] on button "結帳" at bounding box center [382, 338] width 32 height 18
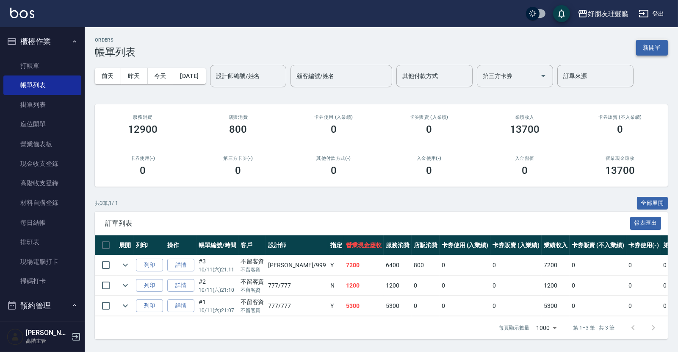
click at [647, 48] on button "新開單" at bounding box center [652, 48] width 32 height 16
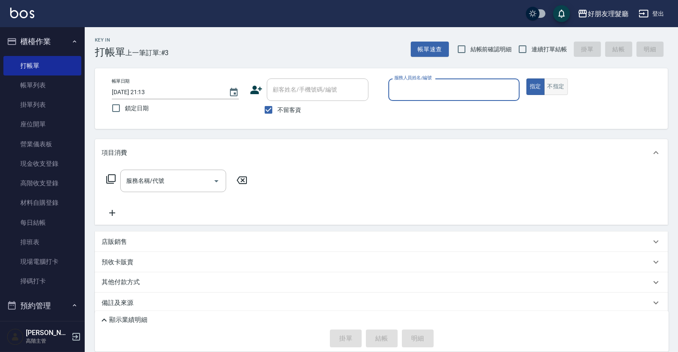
click at [561, 87] on button "不指定" at bounding box center [556, 86] width 24 height 17
click at [460, 86] on input "服務人員姓名/編號" at bounding box center [454, 89] width 124 height 15
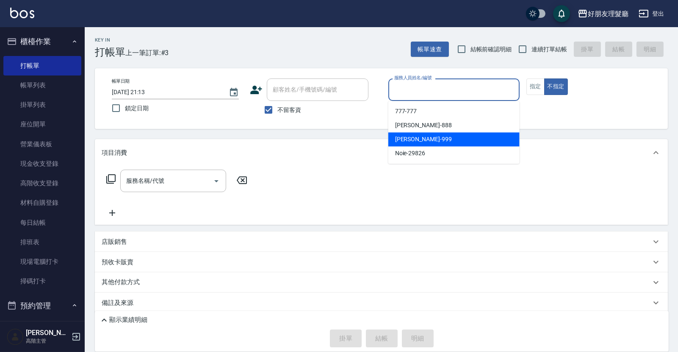
click at [428, 139] on div "阿賢 -999" at bounding box center [453, 139] width 131 height 14
type input "阿賢-999"
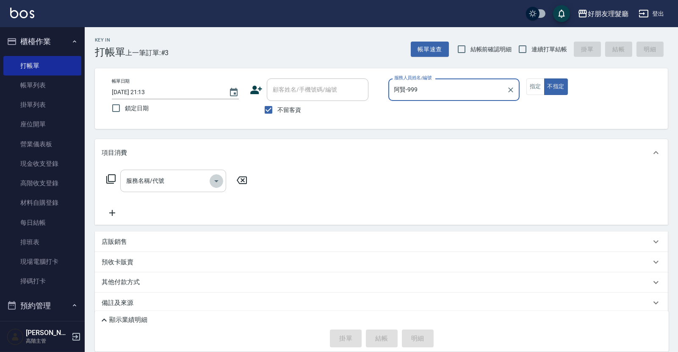
click at [216, 174] on button "Open" at bounding box center [217, 181] width 14 height 14
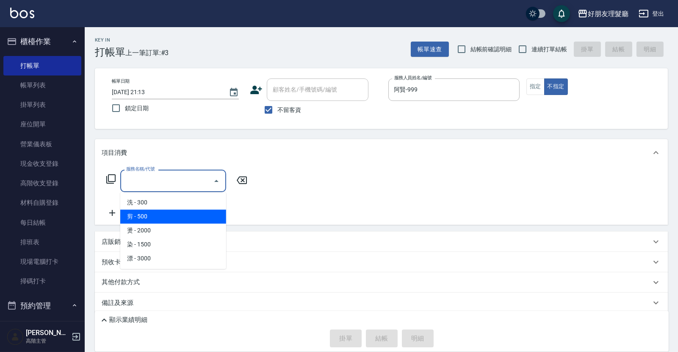
click at [182, 216] on span "剪 - 500" at bounding box center [173, 216] width 106 height 14
type input "剪(2)"
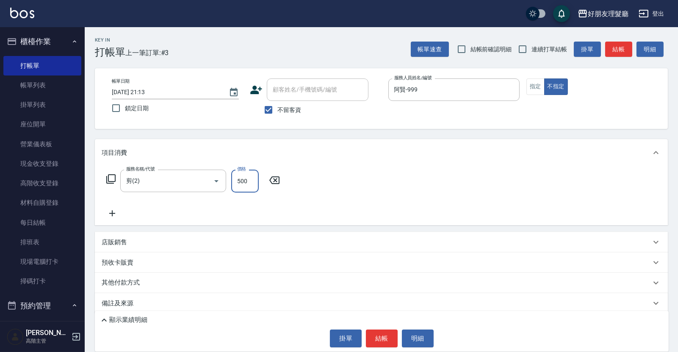
click at [241, 188] on input "500" at bounding box center [245, 180] width 28 height 23
type input "600"
click at [386, 343] on button "結帳" at bounding box center [382, 338] width 32 height 18
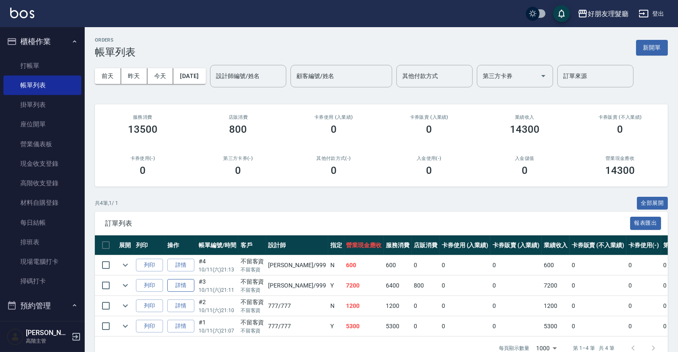
click at [182, 283] on link "詳情" at bounding box center [180, 285] width 27 height 13
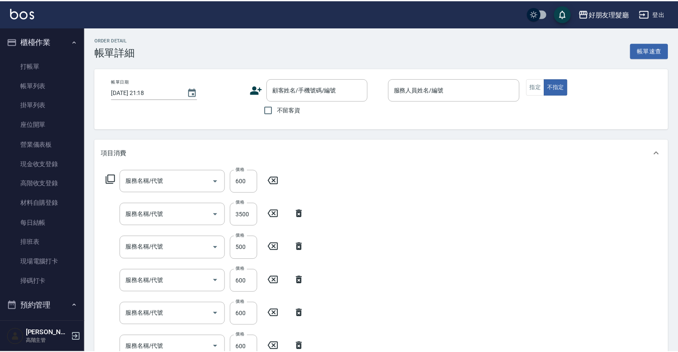
scroll to position [15, 0]
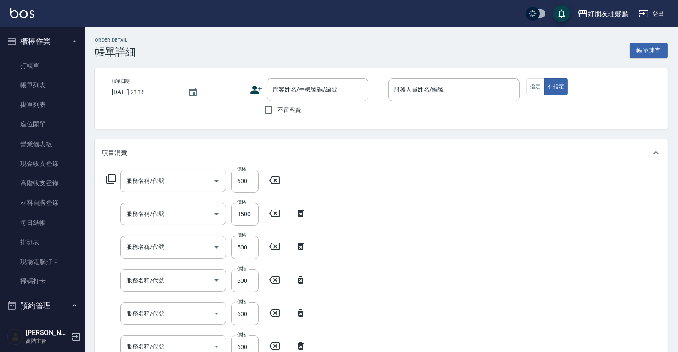
type input "[DATE] 21:11"
checkbox input "true"
type input "阿賢-999"
type input "剪(2)"
type input "燙(3)"
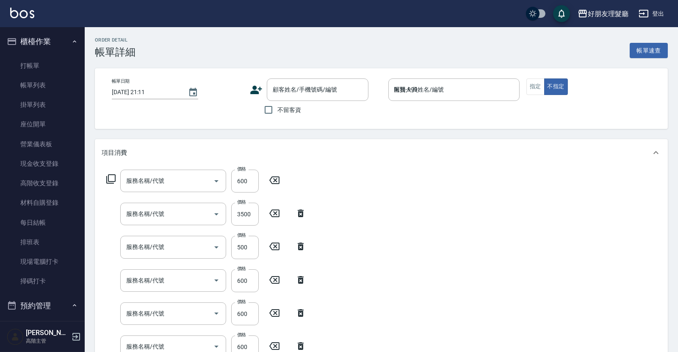
type input "剪(2)"
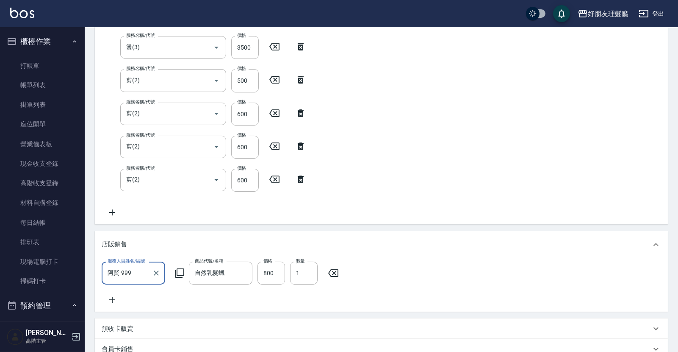
scroll to position [117, 0]
